Goal: Find specific page/section

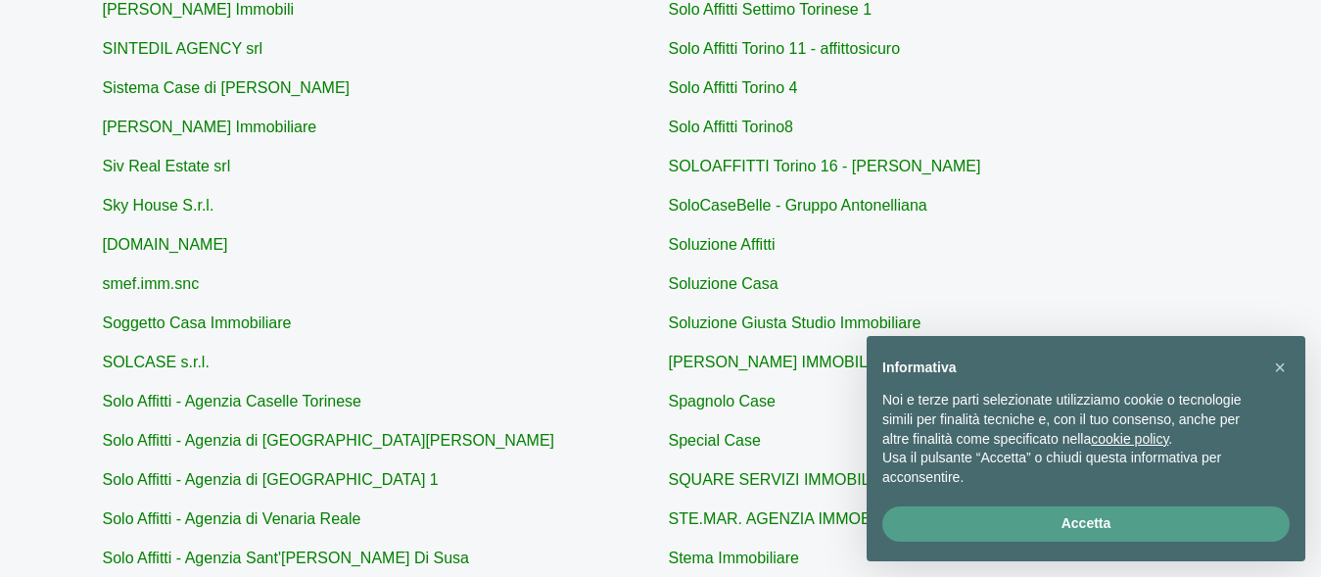
scroll to position [441, 0]
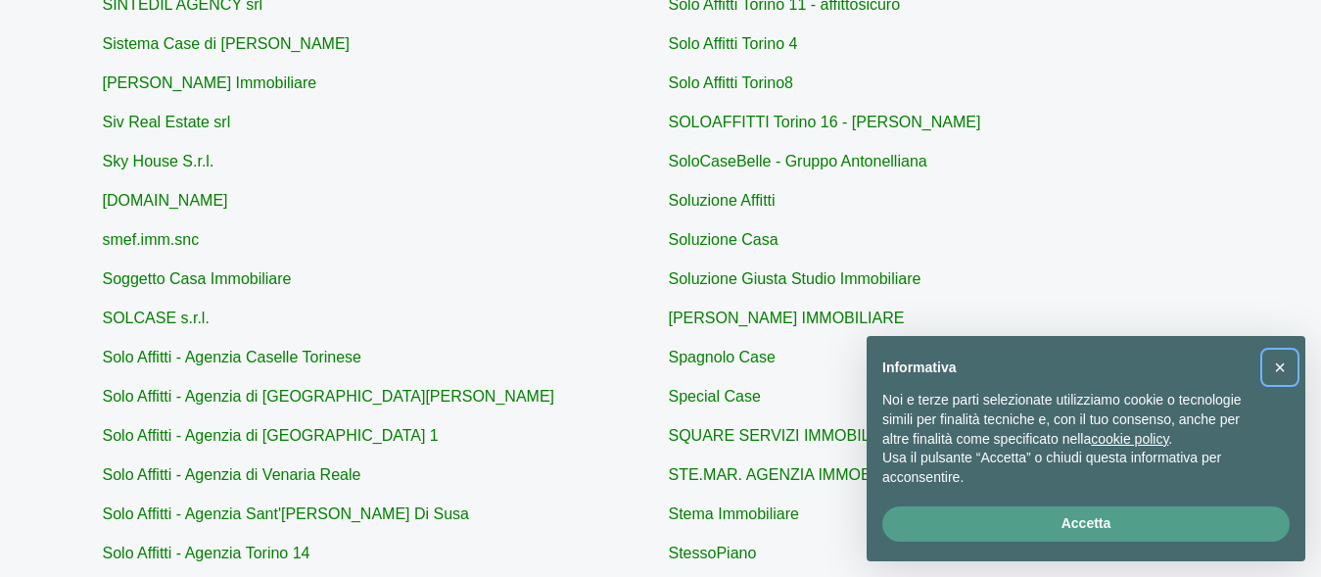
click at [1275, 371] on span "×" at bounding box center [1280, 367] width 12 height 22
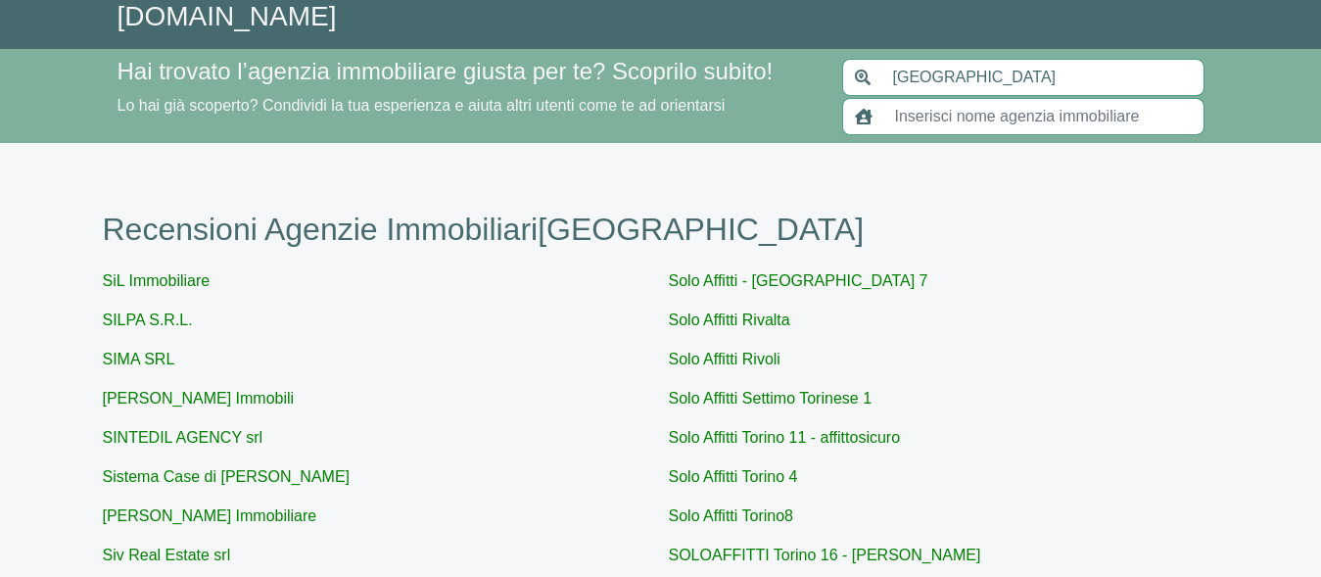
scroll to position [0, 0]
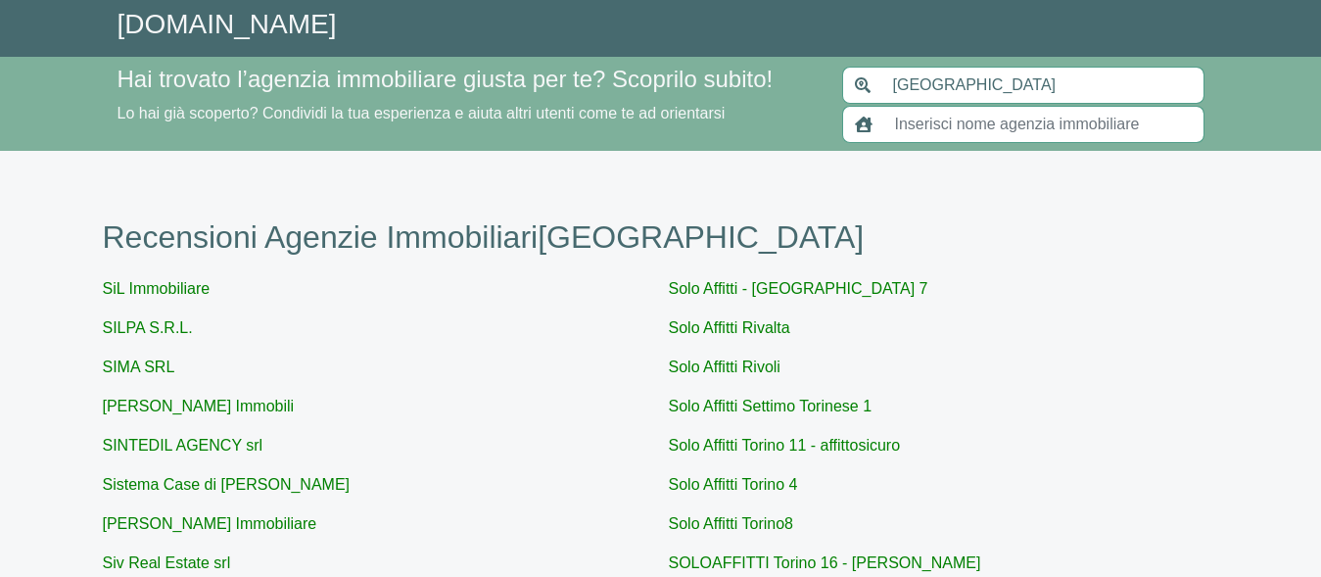
click at [982, 106] on input "text" at bounding box center [1043, 124] width 321 height 37
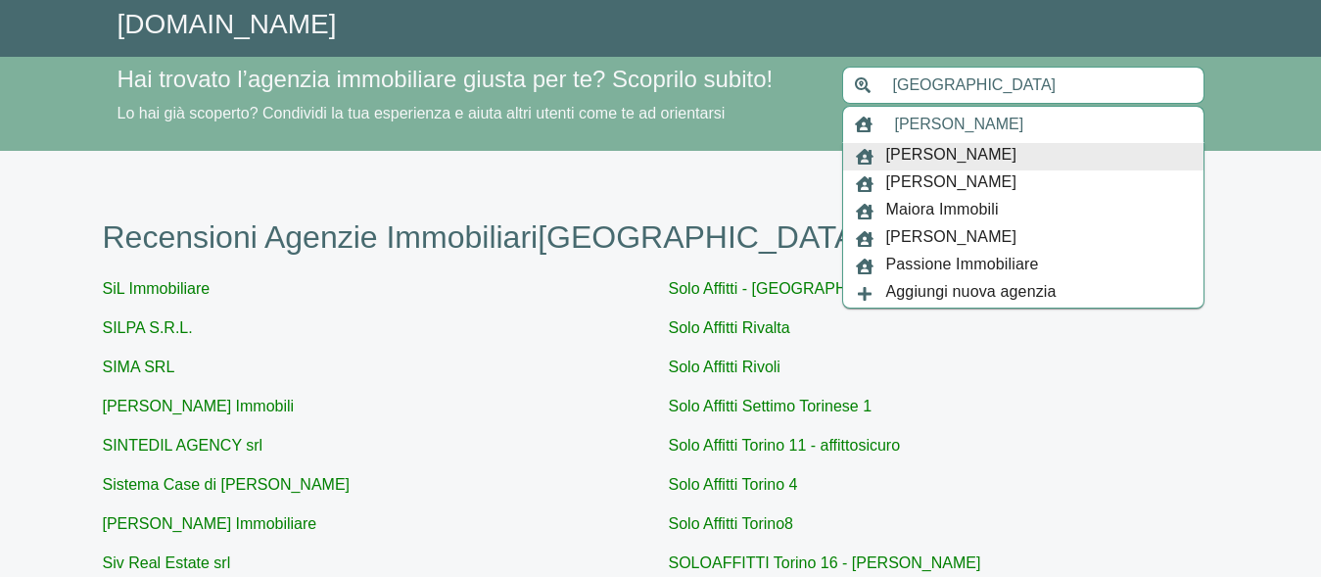
type input "[PERSON_NAME]"
type input "[GEOGRAPHIC_DATA]"
type input "[PERSON_NAME]"
